Goal: Task Accomplishment & Management: Use online tool/utility

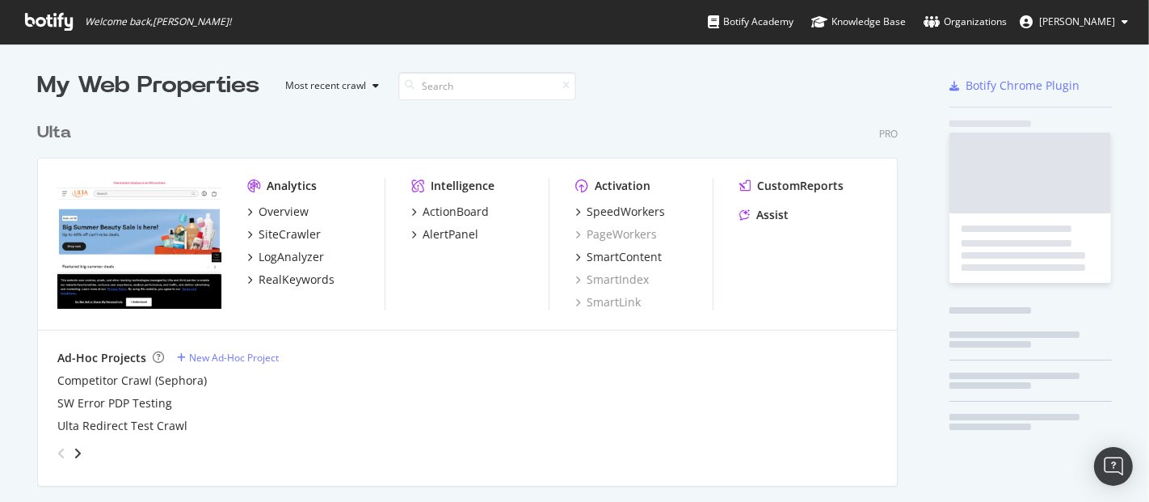
scroll to position [488, 1122]
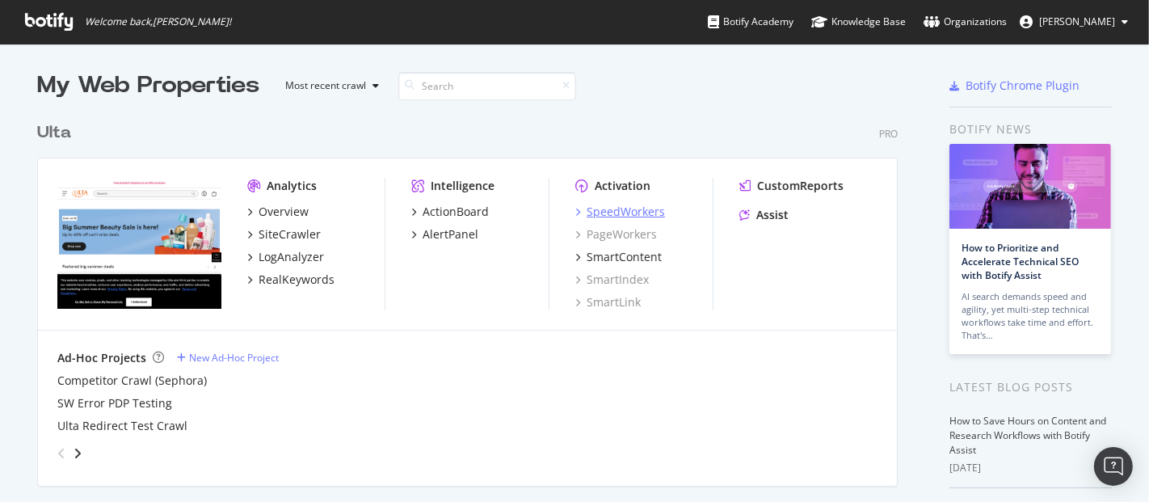
click at [618, 204] on div "SpeedWorkers" at bounding box center [626, 212] width 78 height 16
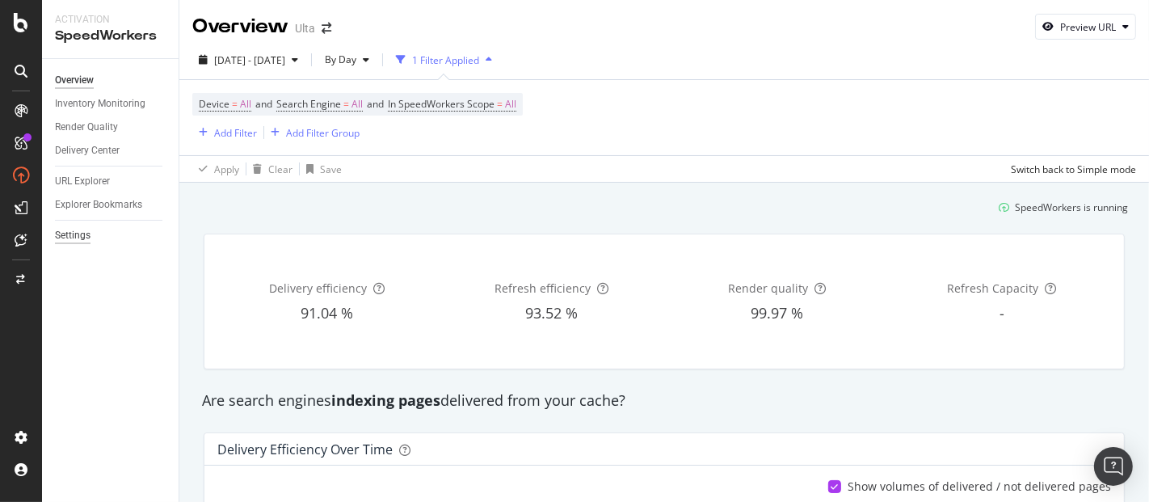
click at [81, 231] on div "Settings" at bounding box center [73, 235] width 36 height 17
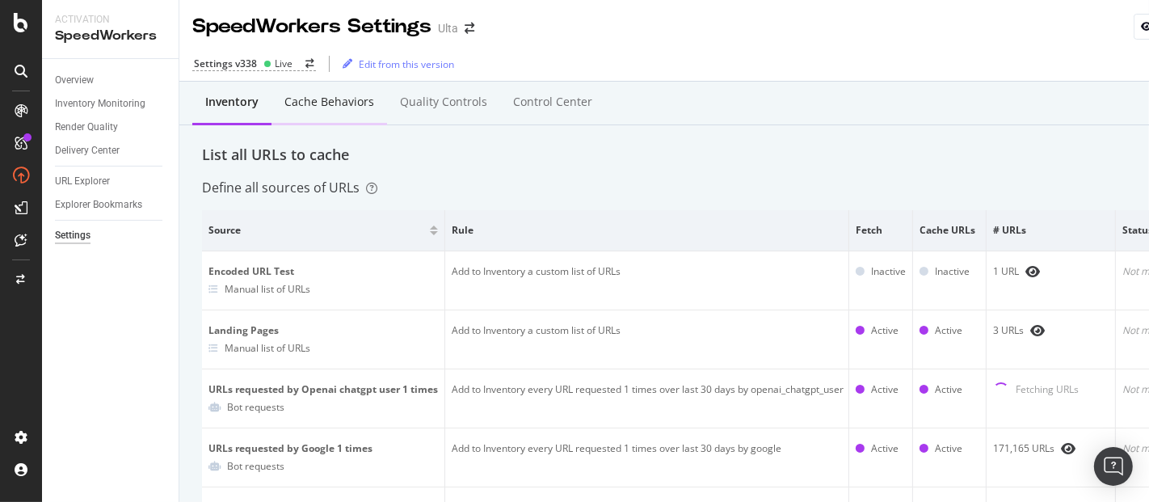
click at [360, 103] on div "Cache behaviors" at bounding box center [329, 102] width 90 height 16
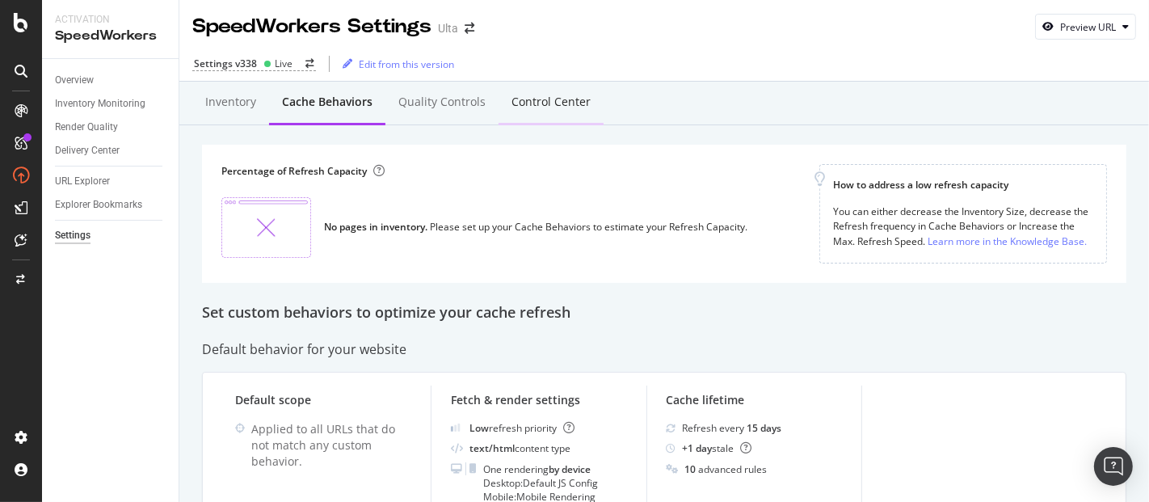
click at [542, 97] on div "Control Center" at bounding box center [551, 102] width 79 height 16
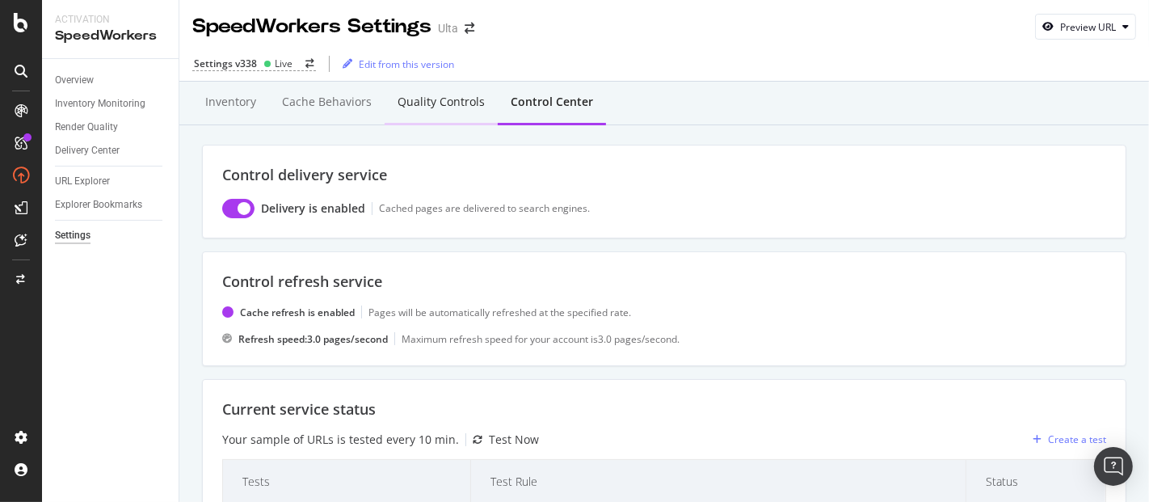
click at [438, 95] on div "Quality Controls" at bounding box center [441, 102] width 87 height 16
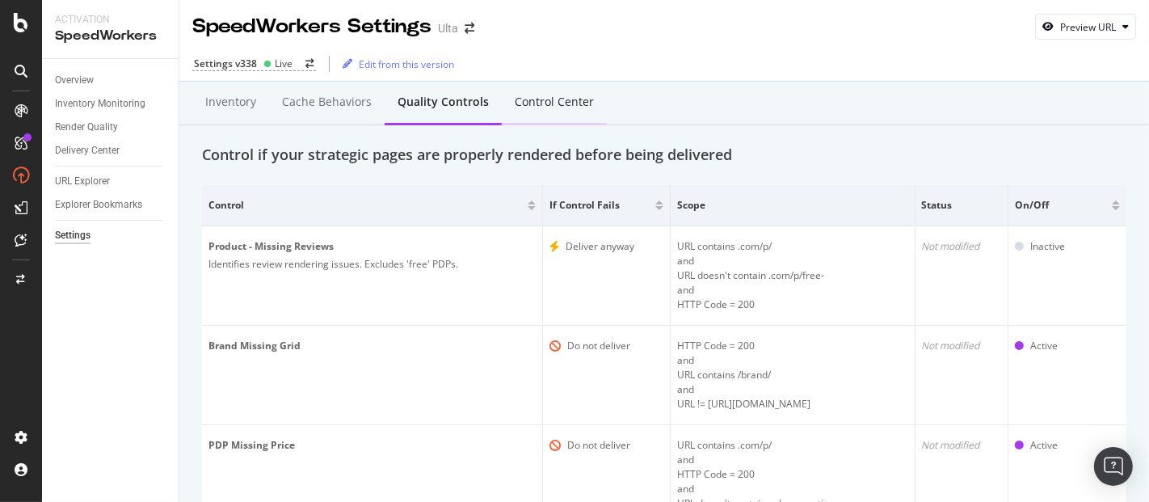
click at [554, 100] on div "Control Center" at bounding box center [554, 102] width 79 height 16
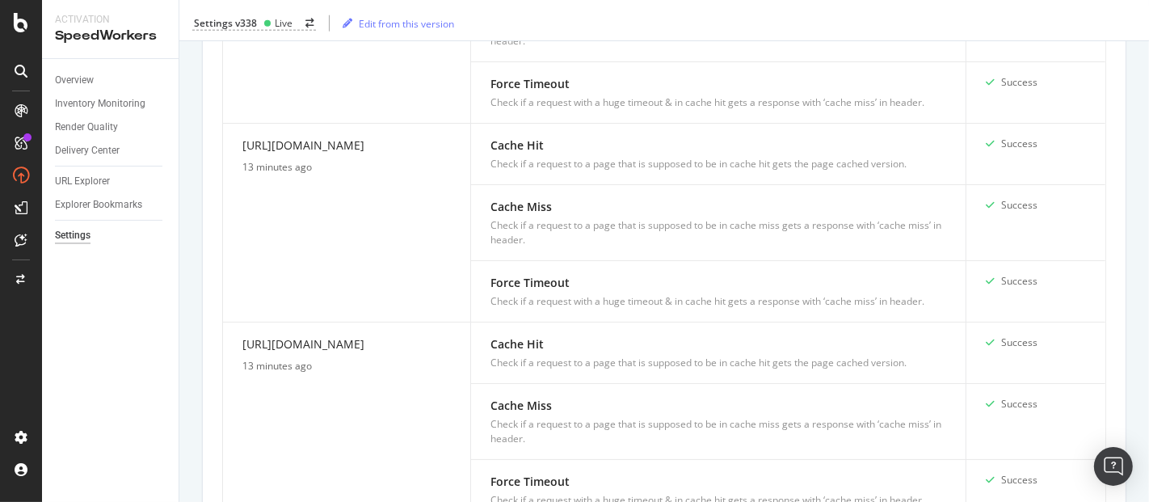
scroll to position [2135, 0]
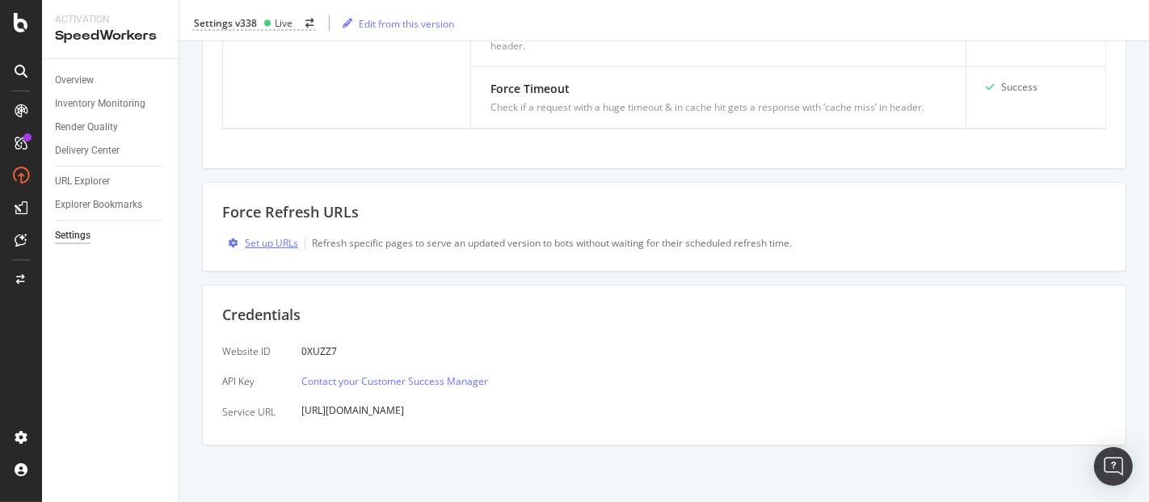
click at [259, 242] on div "Set up URLs" at bounding box center [271, 243] width 53 height 14
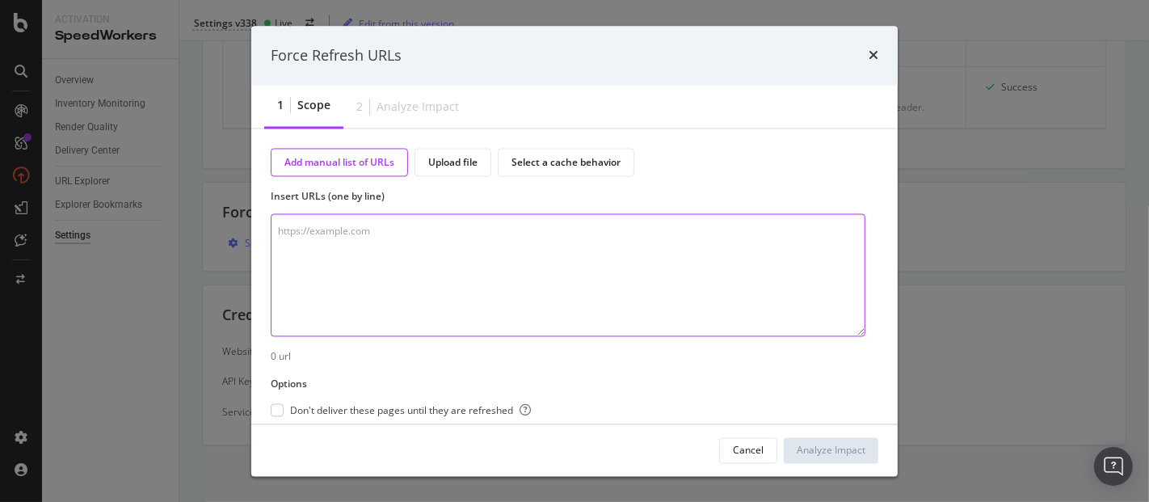
paste textarea "[URL][DOMAIN_NAME]"
type textarea "[URL][DOMAIN_NAME]"
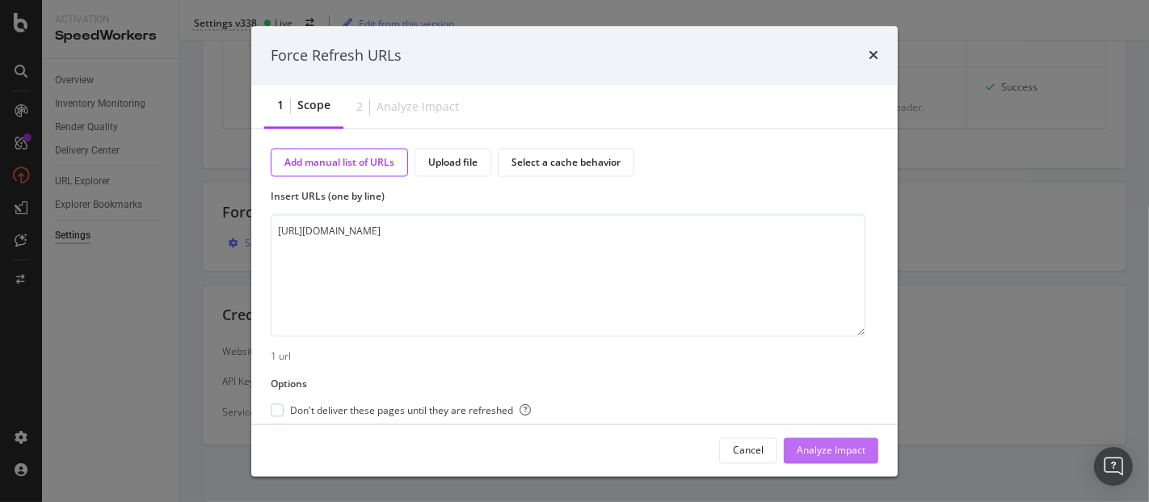
click at [819, 444] on div "Analyze Impact" at bounding box center [831, 450] width 69 height 14
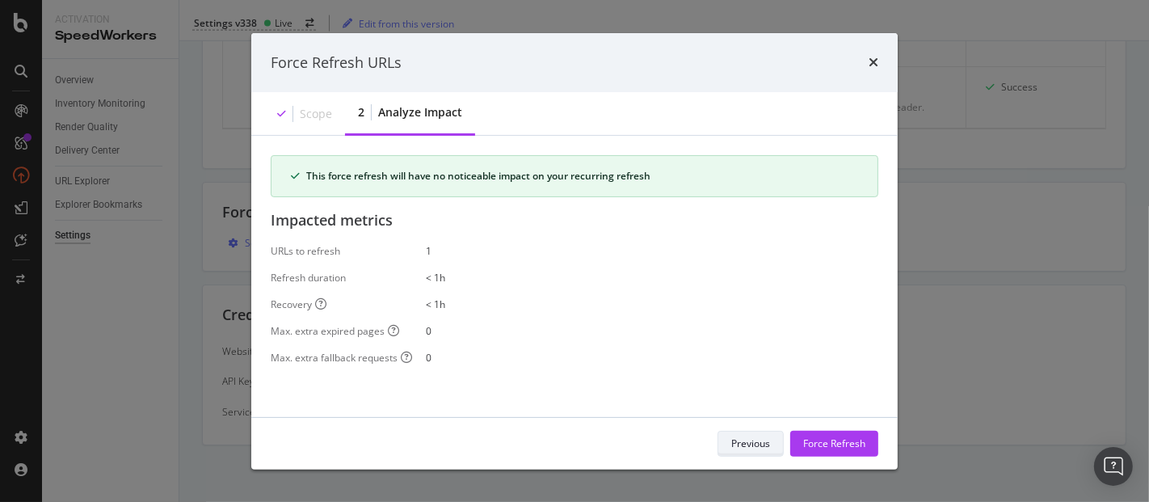
click at [746, 442] on div "Previous" at bounding box center [750, 443] width 39 height 14
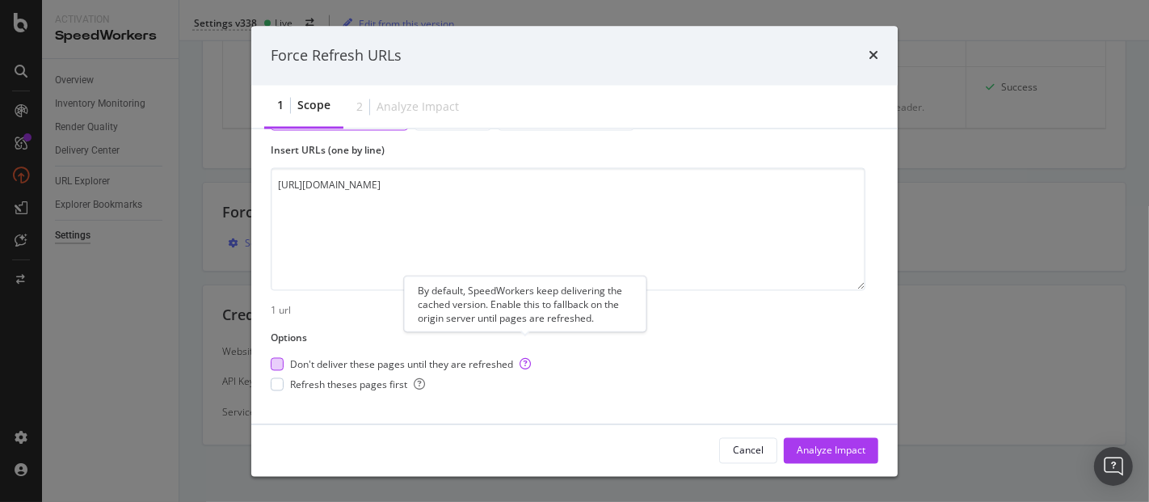
scroll to position [64, 0]
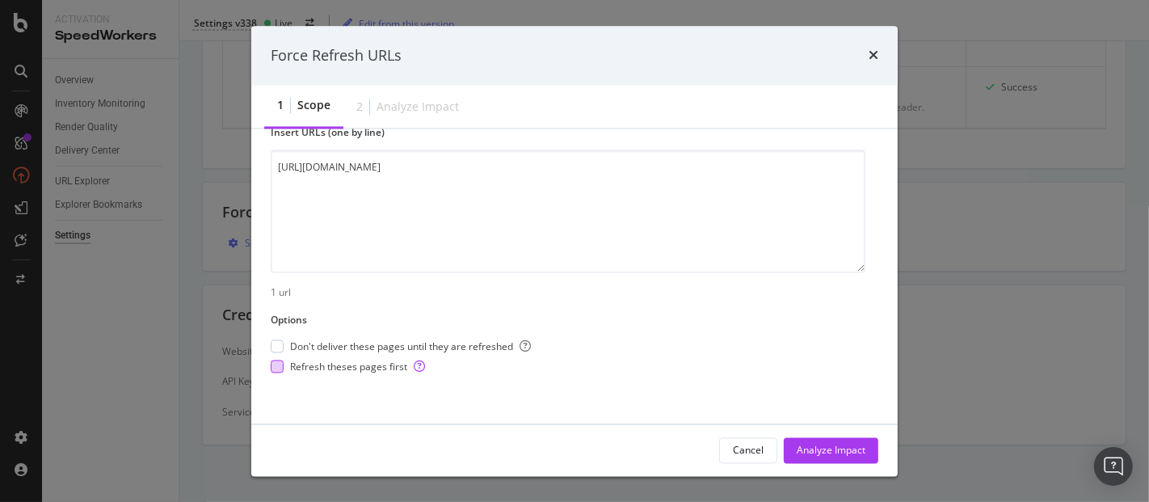
drag, startPoint x: 282, startPoint y: 371, endPoint x: 361, endPoint y: 377, distance: 79.5
click at [282, 370] on div "Refresh theses pages first" at bounding box center [401, 367] width 260 height 14
click at [819, 444] on div "Analyze Impact" at bounding box center [831, 450] width 69 height 14
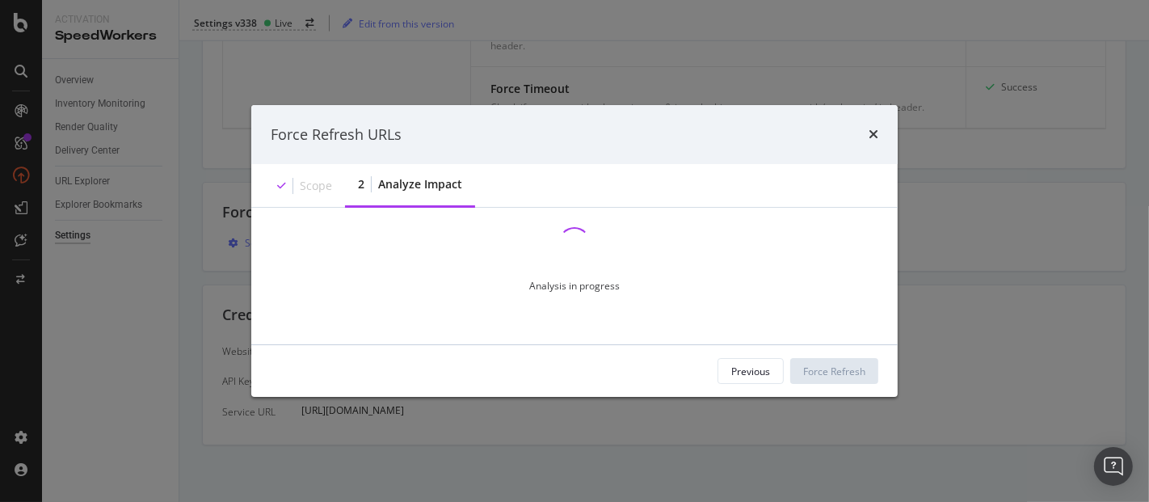
scroll to position [0, 0]
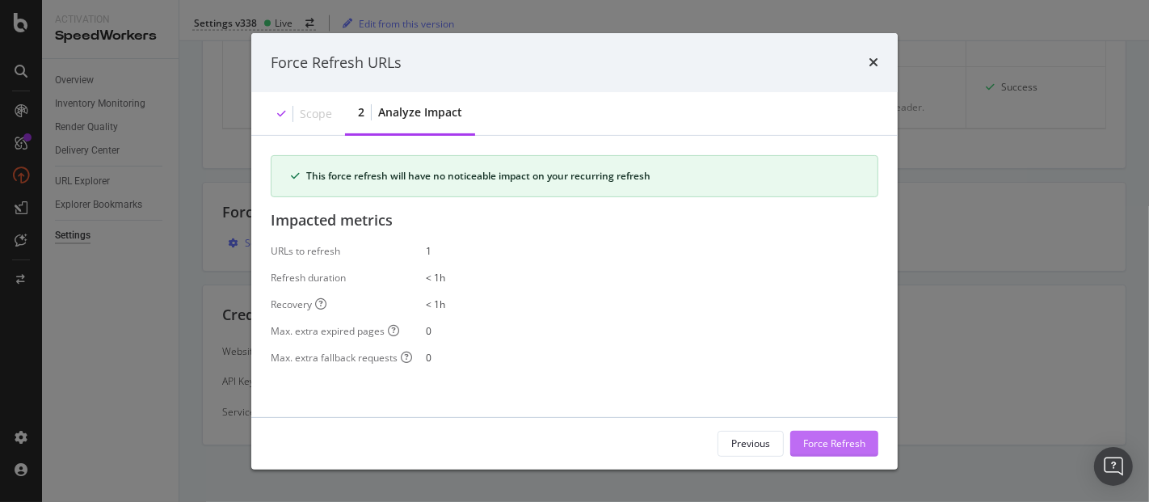
click at [815, 440] on div "Force Refresh" at bounding box center [834, 443] width 62 height 14
